Goal: Information Seeking & Learning: Learn about a topic

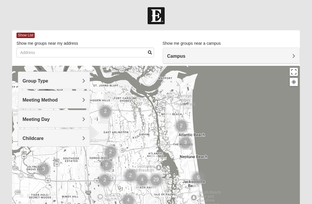
click at [229, 60] on div "Campus" at bounding box center [231, 56] width 137 height 16
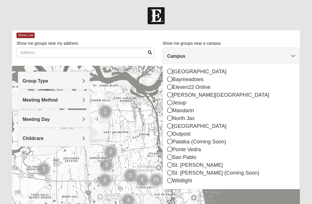
click at [167, 163] on icon at bounding box center [169, 164] width 5 height 5
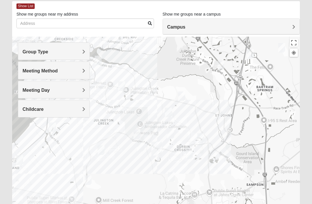
scroll to position [29, 0]
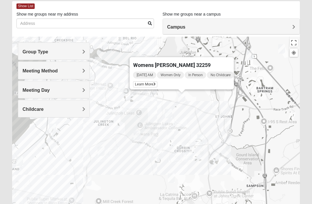
click at [137, 79] on div "[DATE] AM Women Only In Person No Childcare" at bounding box center [183, 75] width 101 height 8
click at [138, 86] on span "Learn More" at bounding box center [145, 85] width 24 height 6
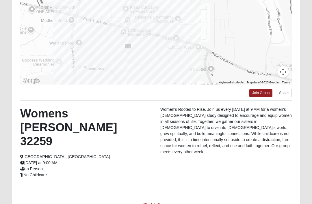
scroll to position [101, 0]
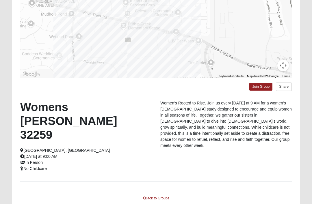
click at [156, 194] on link "Back to Groups" at bounding box center [156, 198] width 34 height 9
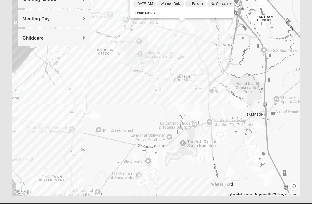
scroll to position [95, 0]
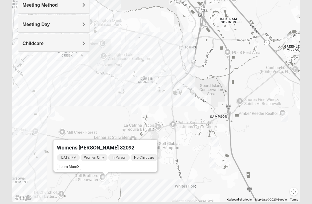
click at [184, 120] on div "Womens [PERSON_NAME] 32092 [DATE] PM Women Only In Person No Childcare Learn Mo…" at bounding box center [156, 86] width 288 height 231
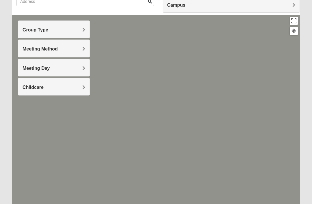
scroll to position [0, 0]
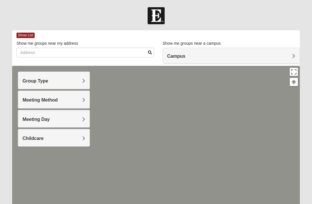
click at [257, 56] on h4 "Campus" at bounding box center [231, 55] width 128 height 5
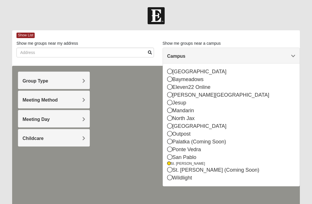
click at [169, 160] on div "San Pablo" at bounding box center [231, 158] width 128 height 8
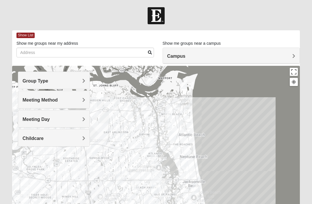
click at [285, 55] on h4 "Campus" at bounding box center [231, 55] width 128 height 5
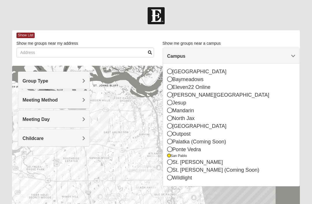
click at [170, 162] on icon at bounding box center [169, 162] width 5 height 5
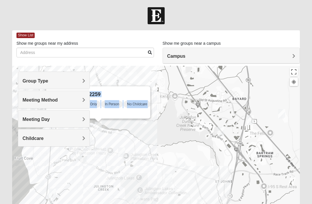
click at [133, 110] on div "[DATE] AM Women Only In Person No Childcare Learn More" at bounding box center [100, 109] width 101 height 18
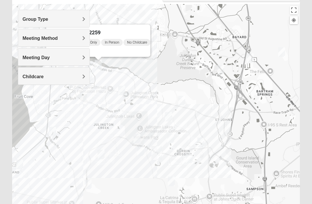
scroll to position [95, 0]
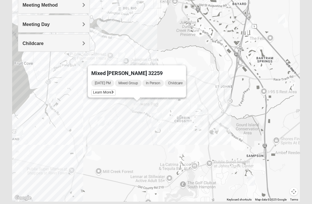
click at [106, 87] on div "[DATE] PM Mixed Group In Person Childcare" at bounding box center [138, 83] width 95 height 8
click at [107, 91] on span "Learn More" at bounding box center [103, 93] width 24 height 6
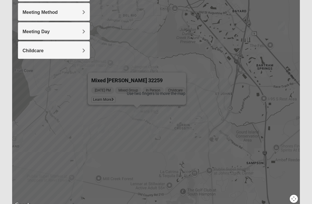
scroll to position [95, 0]
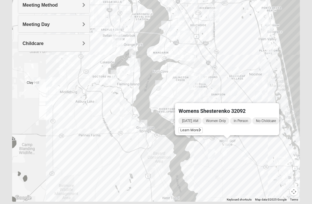
click at [187, 127] on span "Learn More" at bounding box center [191, 130] width 24 height 6
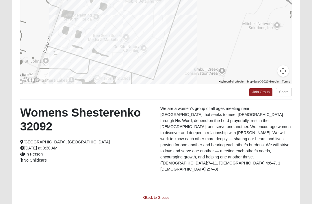
click at [162, 194] on link "Back to Groups" at bounding box center [156, 198] width 34 height 9
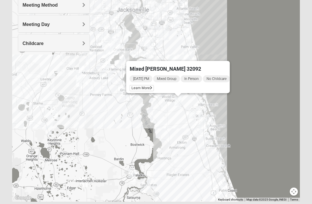
click at [209, 89] on div "[DATE] PM Mixed Group In Person No Childcare Learn More" at bounding box center [180, 84] width 100 height 18
click at [177, 127] on div "Mixed [PERSON_NAME] 32092 [DATE] PM Mixed Group In Person No Childcare Learn Mo…" at bounding box center [156, 86] width 288 height 231
click at [142, 86] on span "Learn More" at bounding box center [142, 88] width 24 height 6
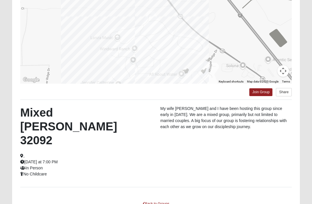
click at [157, 200] on link "Back to Groups" at bounding box center [156, 204] width 34 height 9
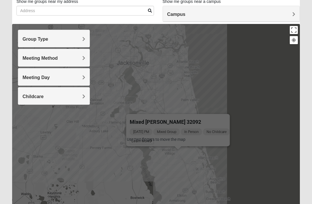
scroll to position [40, 0]
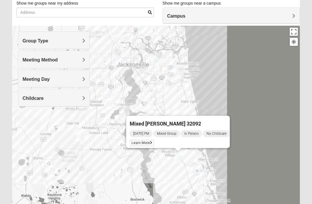
click at [228, 94] on div "Mixed [PERSON_NAME] 32092 [DATE] PM Mixed Group In Person No Childcare Learn Mo…" at bounding box center [156, 141] width 288 height 231
click at [233, 102] on div "Mixed [PERSON_NAME] 32092 [DATE] PM Mixed Group In Person No Childcare Learn Mo…" at bounding box center [156, 141] width 288 height 231
click at [209, 118] on div "Mixed [PERSON_NAME] 32092" at bounding box center [173, 123] width 86 height 14
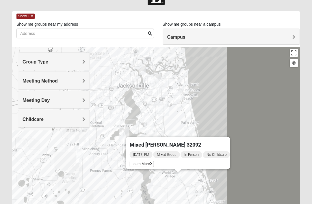
scroll to position [19, 0]
